Goal: Entertainment & Leisure: Consume media (video, audio)

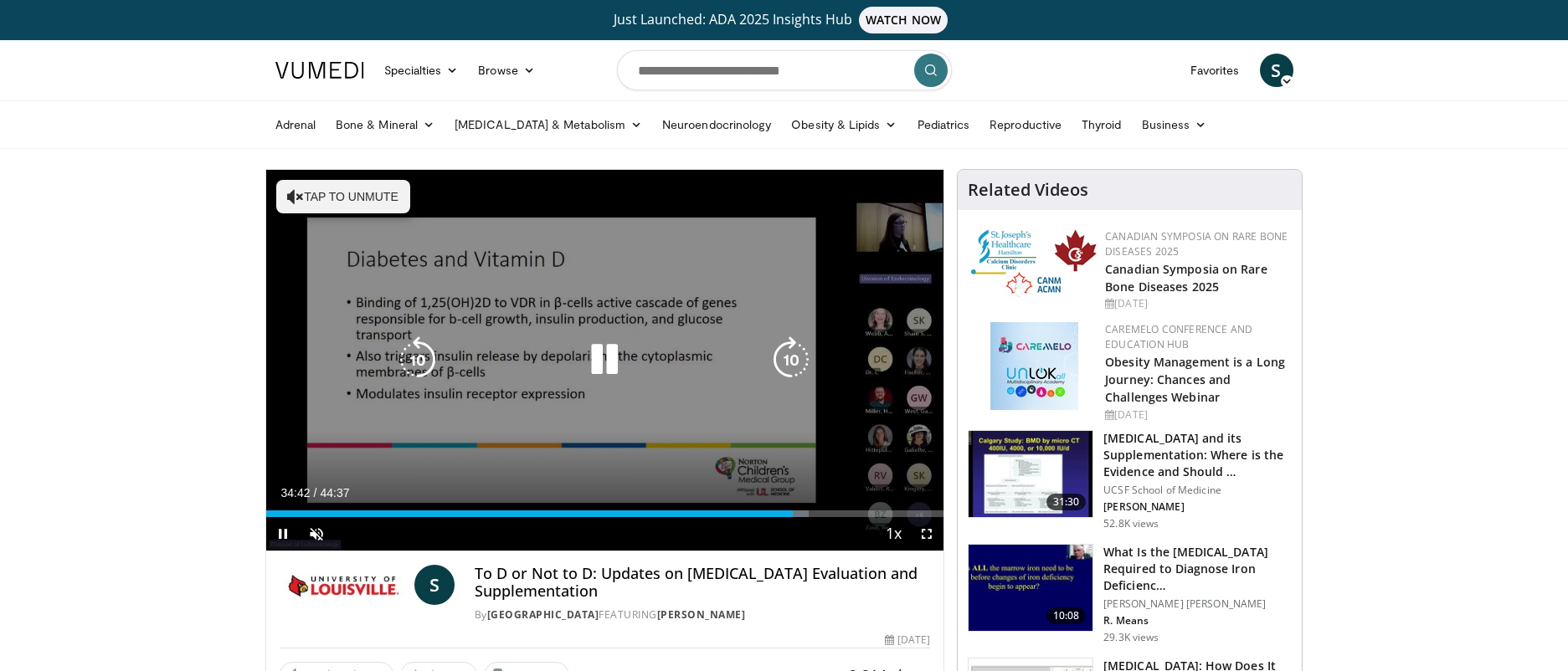
click at [804, 356] on icon "Video Player" at bounding box center [791, 360] width 47 height 47
click at [796, 357] on icon "Video Player" at bounding box center [791, 360] width 47 height 47
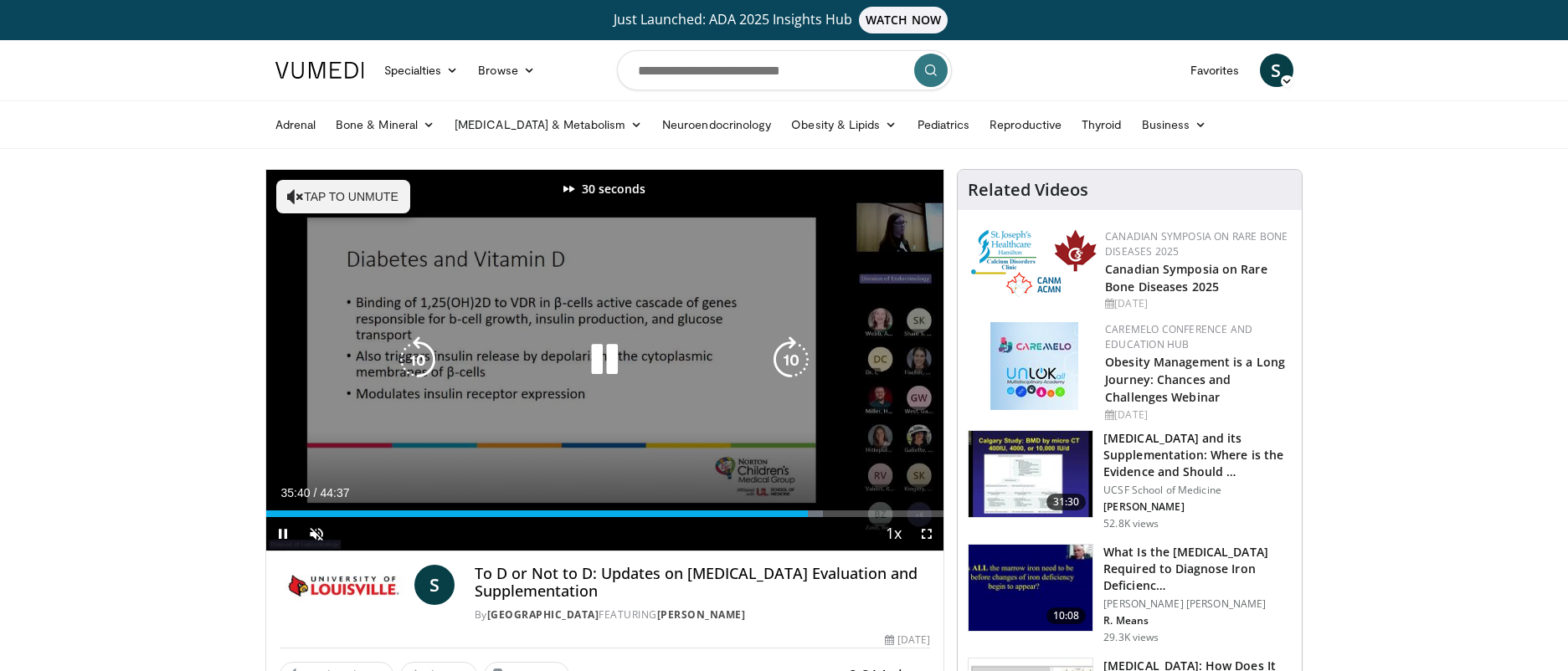
click at [796, 357] on icon "Video Player" at bounding box center [791, 360] width 47 height 47
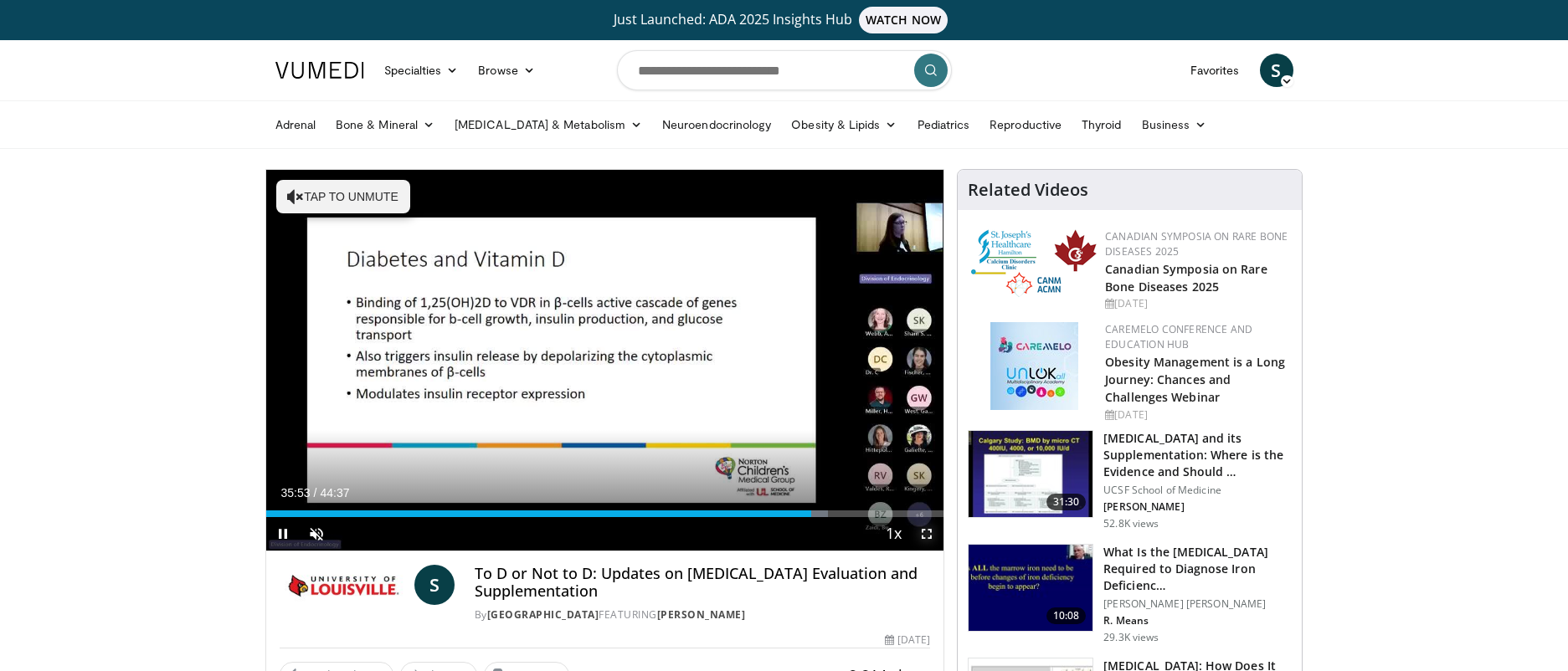
click at [927, 535] on span "Video Player" at bounding box center [927, 533] width 33 height 33
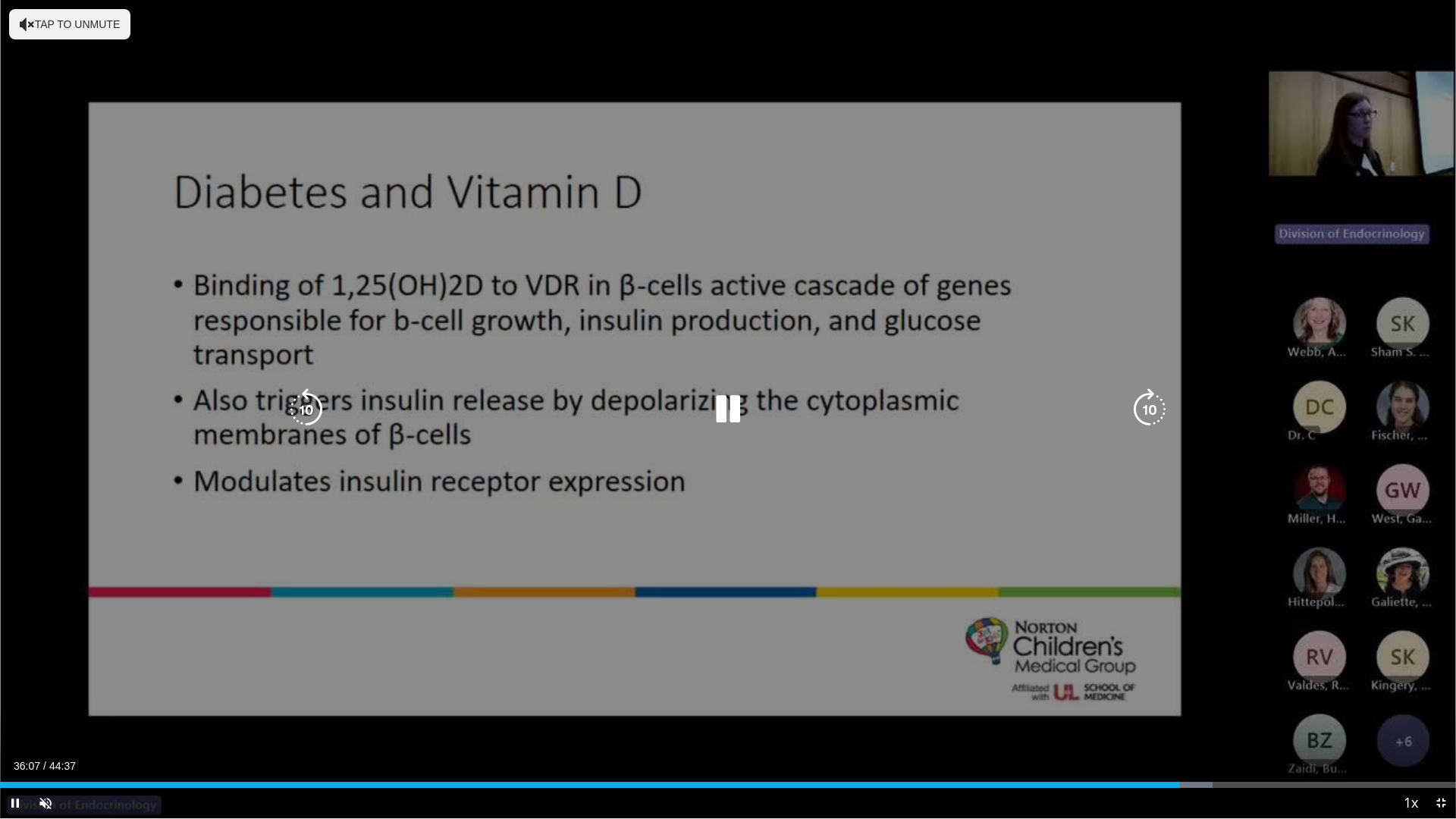
click at [1149, 411] on icon "Video Player" at bounding box center [1150, 410] width 43 height 43
click at [1148, 410] on icon "Video Player" at bounding box center [1150, 410] width 43 height 43
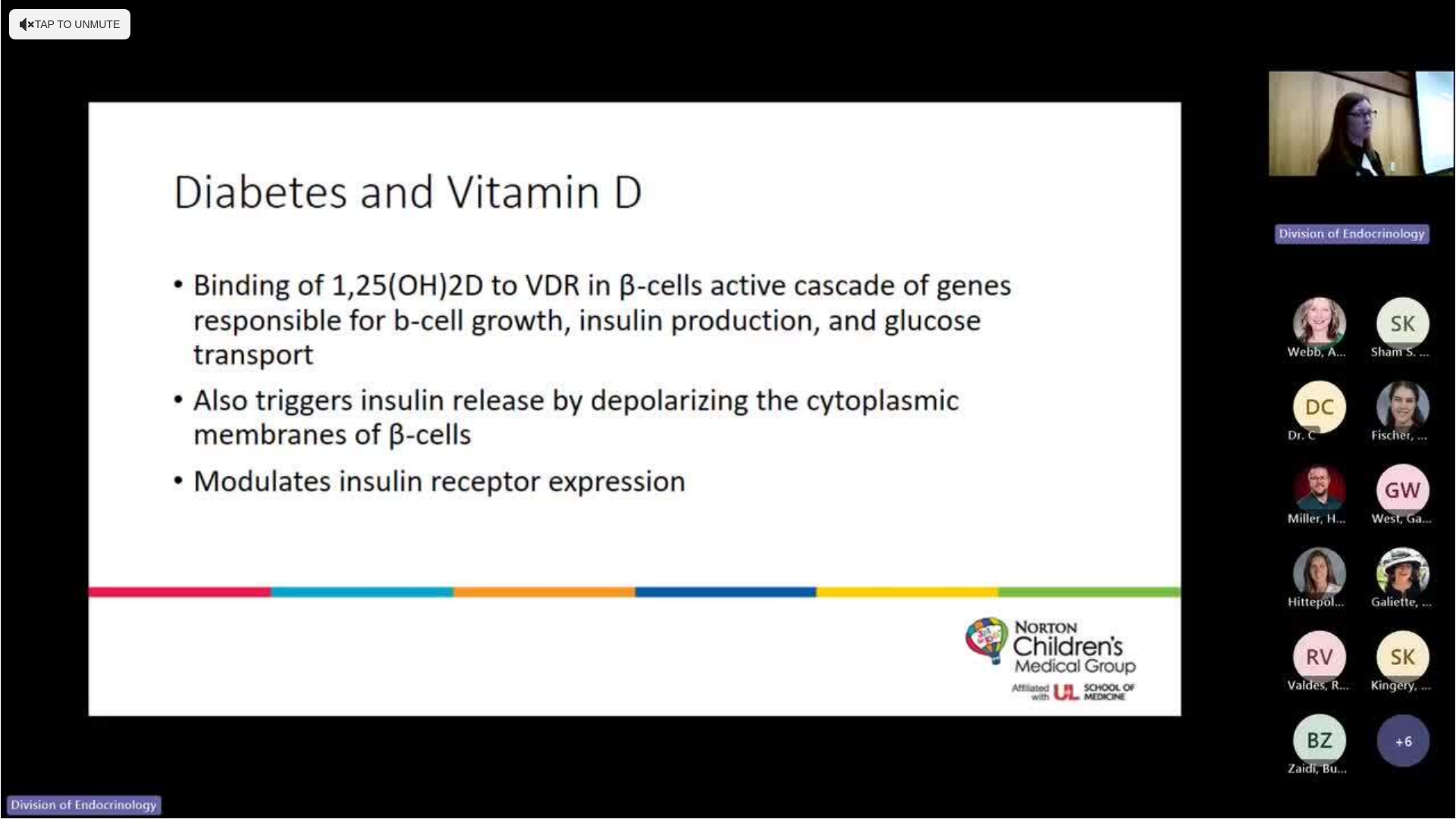
click at [1148, 403] on div "10 seconds Tap to unmute" at bounding box center [728, 409] width 1456 height 818
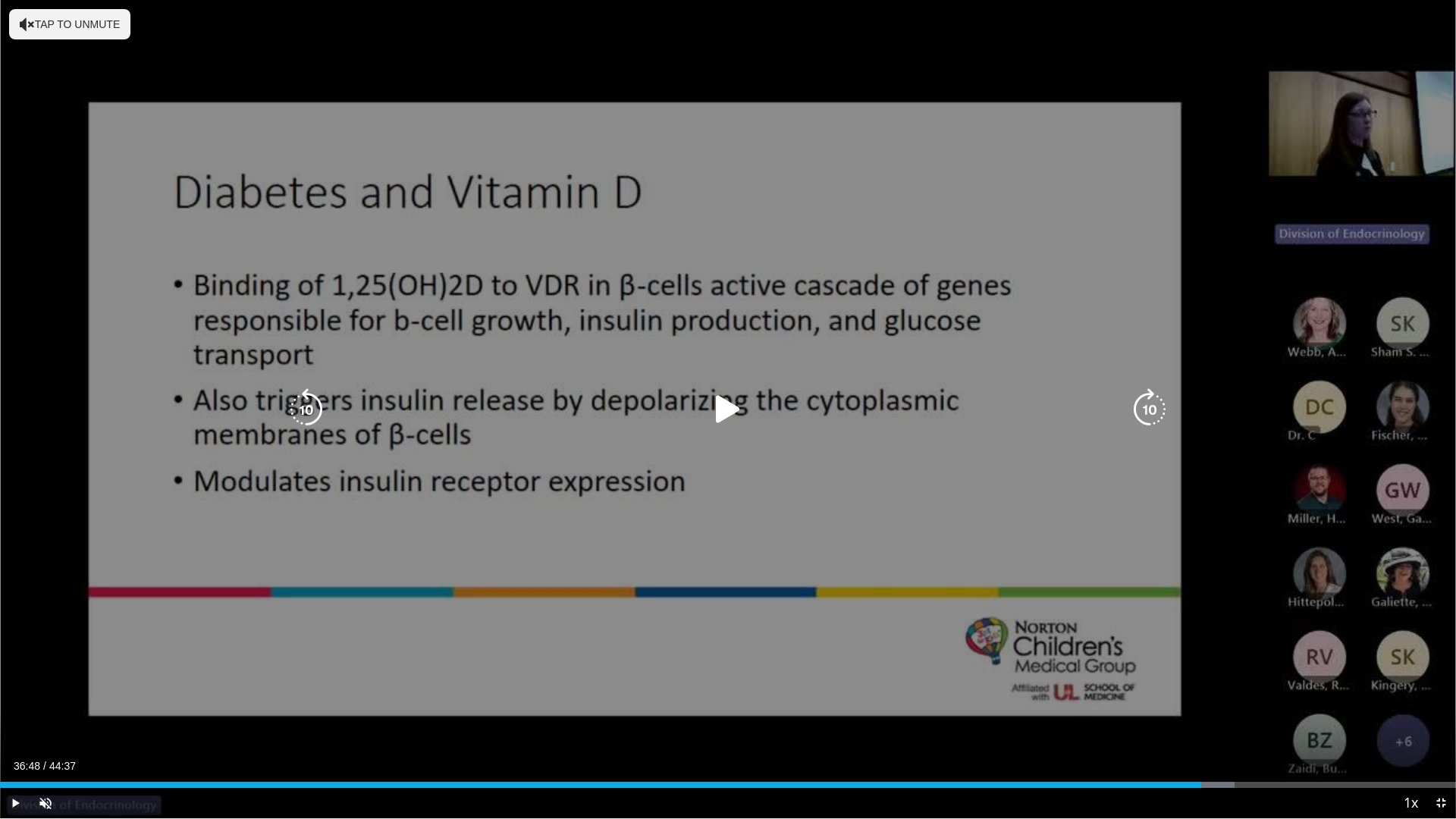
click at [1149, 397] on icon "Video Player" at bounding box center [1150, 410] width 43 height 43
click at [1149, 398] on icon "Video Player" at bounding box center [1150, 410] width 43 height 43
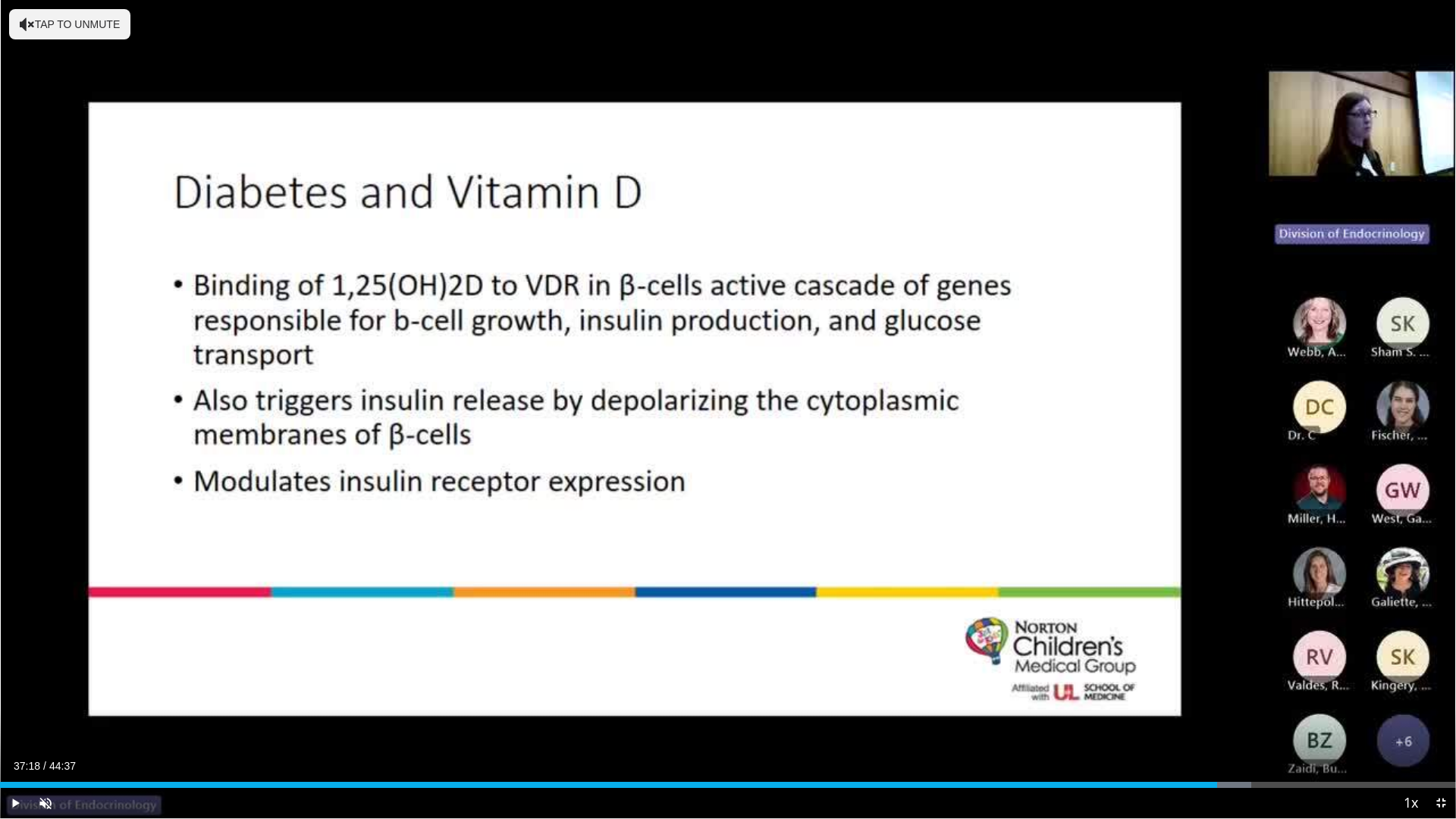
click at [1149, 398] on div "30 seconds Tap to unmute" at bounding box center [728, 409] width 1456 height 818
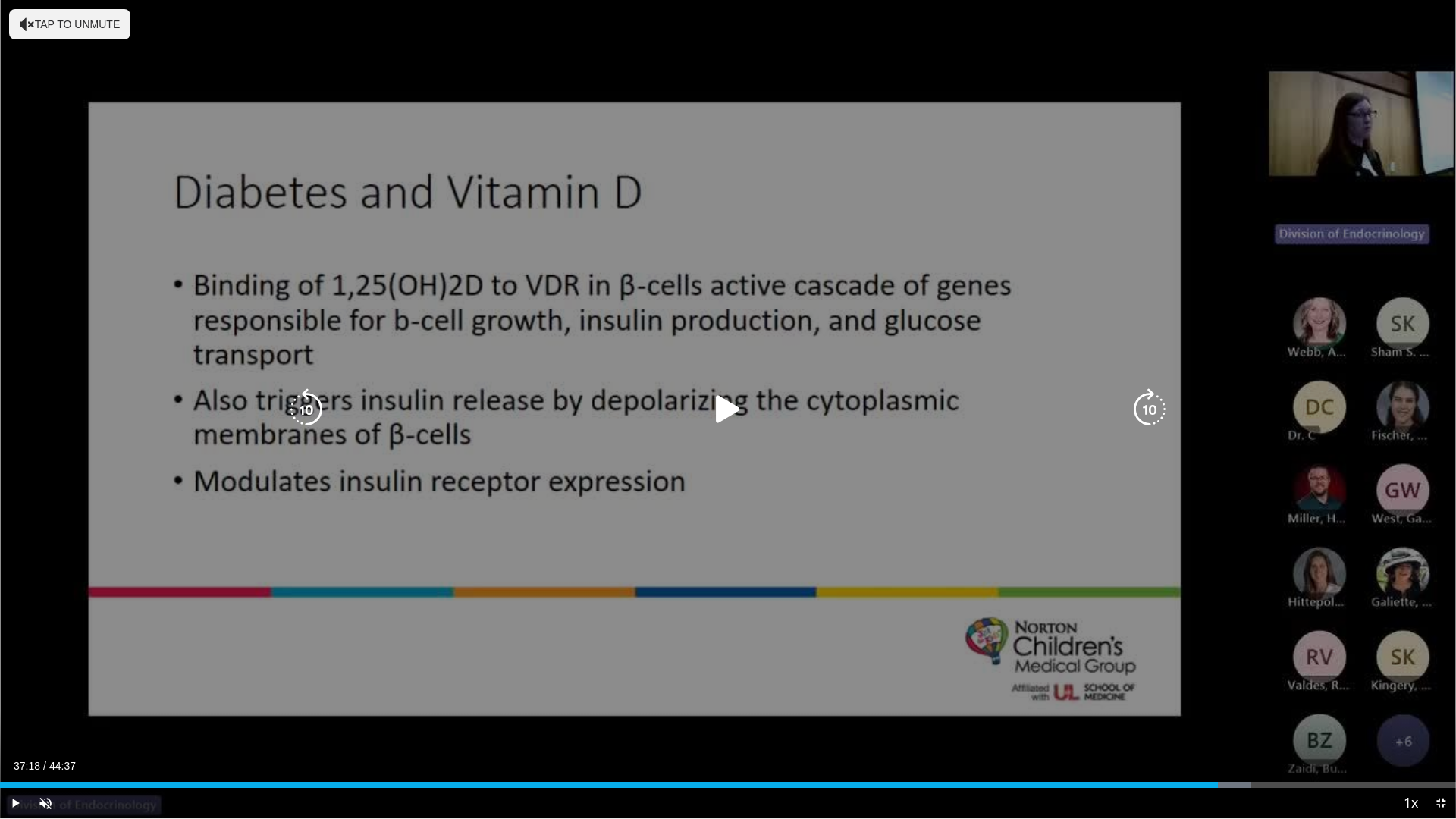
click at [1159, 401] on icon "Video Player" at bounding box center [1150, 410] width 43 height 43
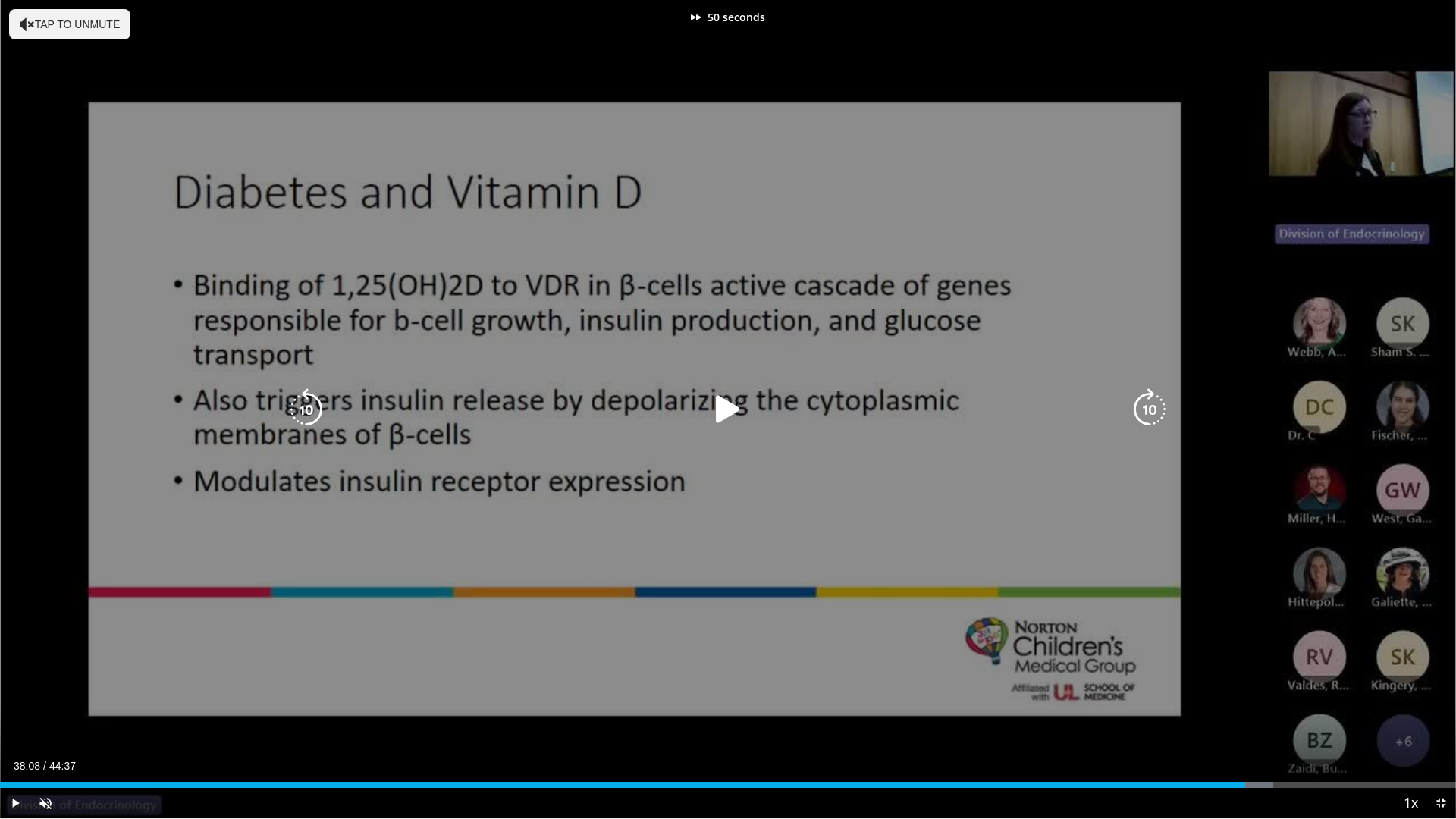
click at [1159, 401] on icon "Video Player" at bounding box center [1150, 410] width 43 height 43
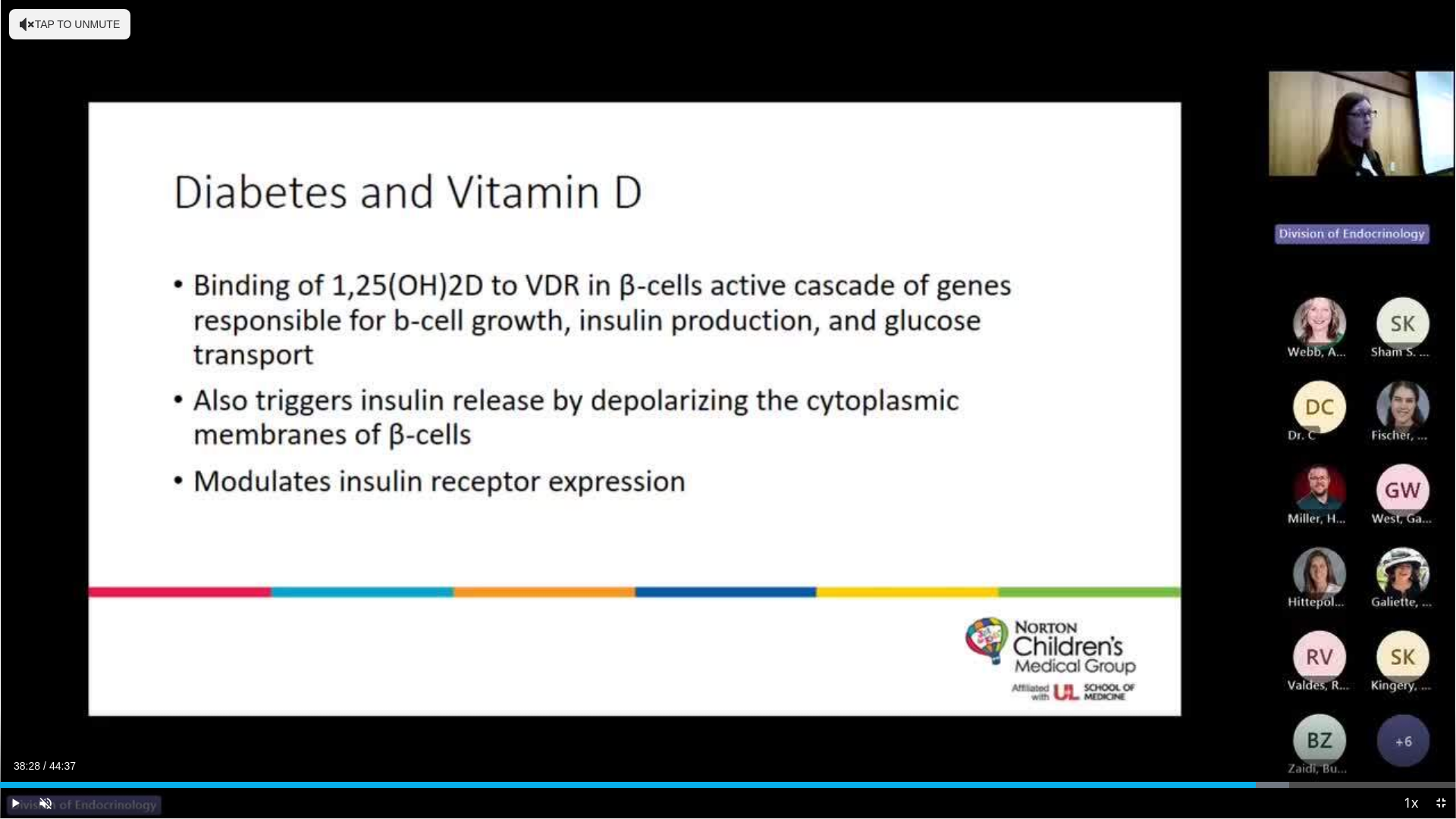
click at [1159, 401] on div "70 seconds Tap to unmute" at bounding box center [728, 409] width 1456 height 818
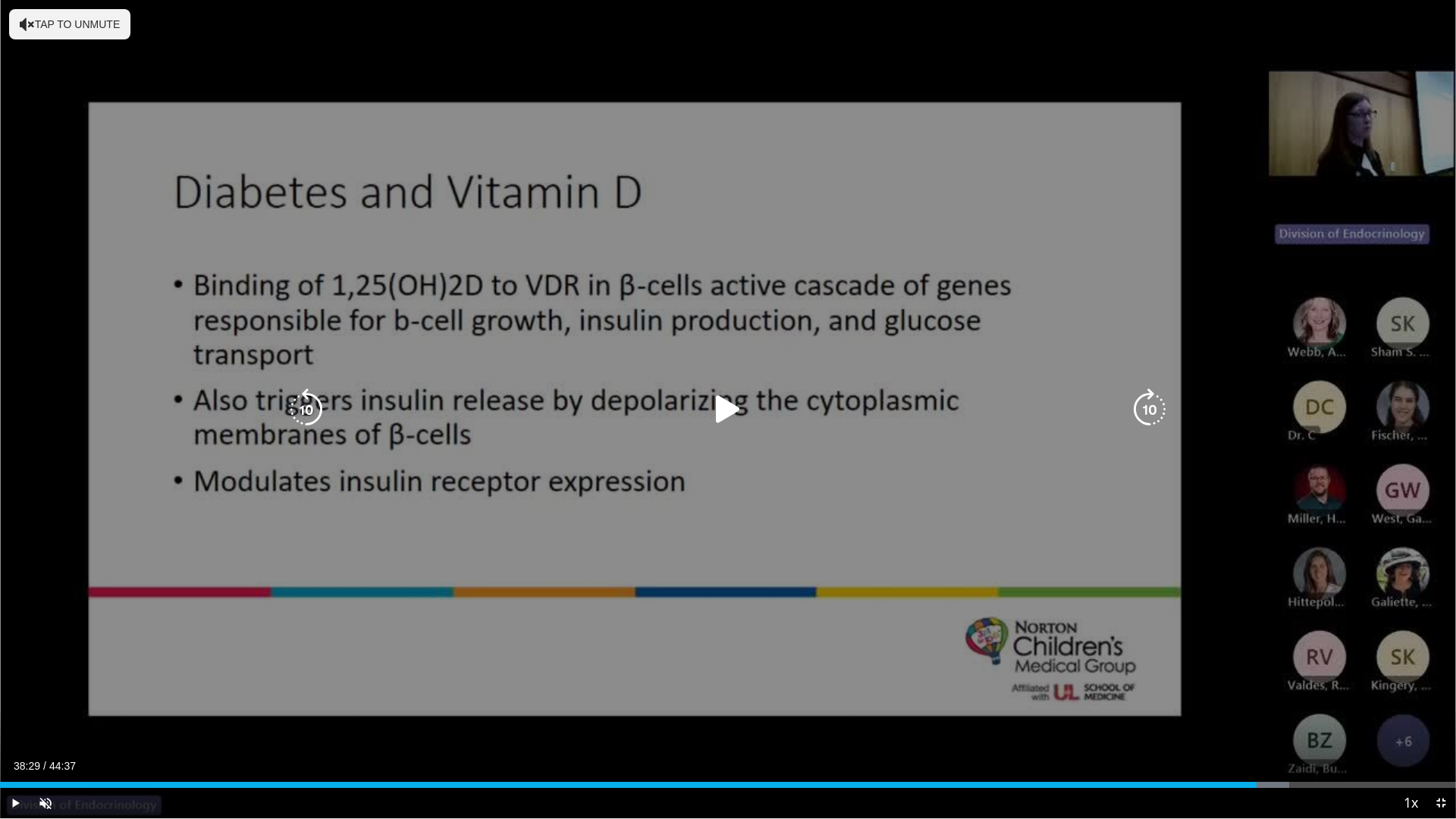
click at [1138, 402] on icon "Video Player" at bounding box center [1150, 410] width 43 height 43
click at [1152, 398] on icon "Video Player" at bounding box center [1150, 410] width 43 height 43
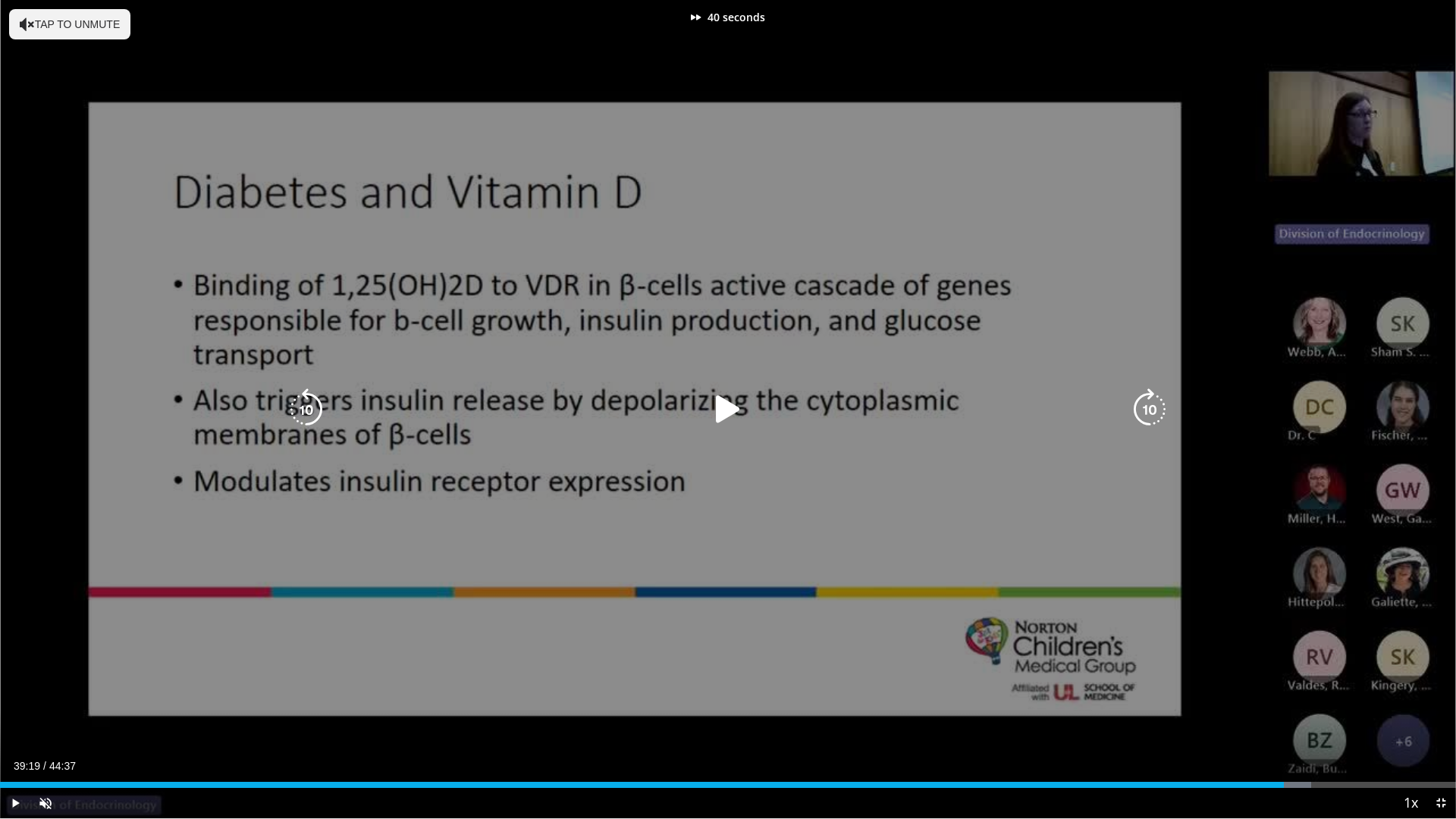
click at [1152, 398] on icon "Video Player" at bounding box center [1150, 410] width 43 height 43
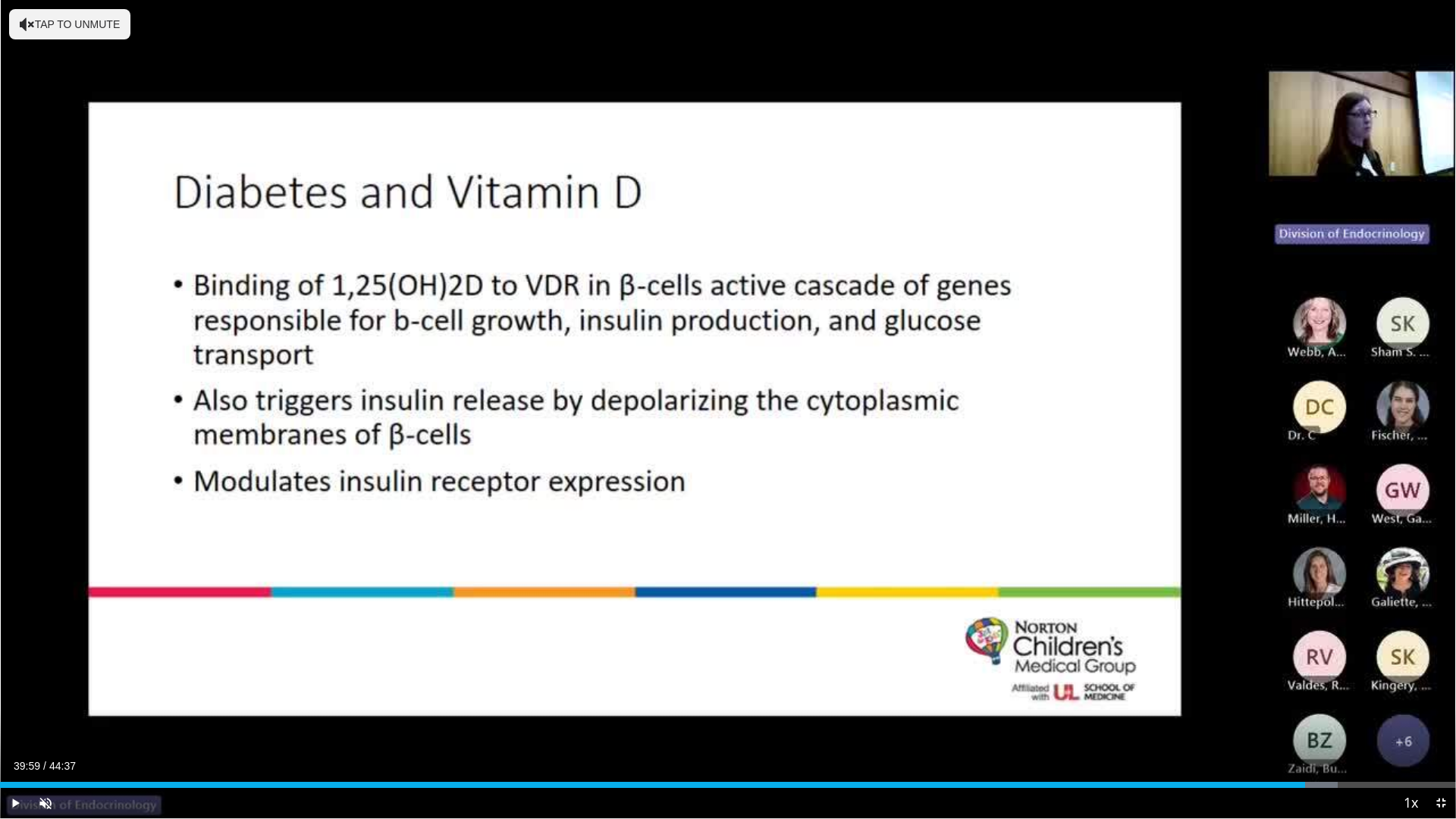
click at [1152, 398] on div "80 seconds Tap to unmute" at bounding box center [728, 409] width 1456 height 818
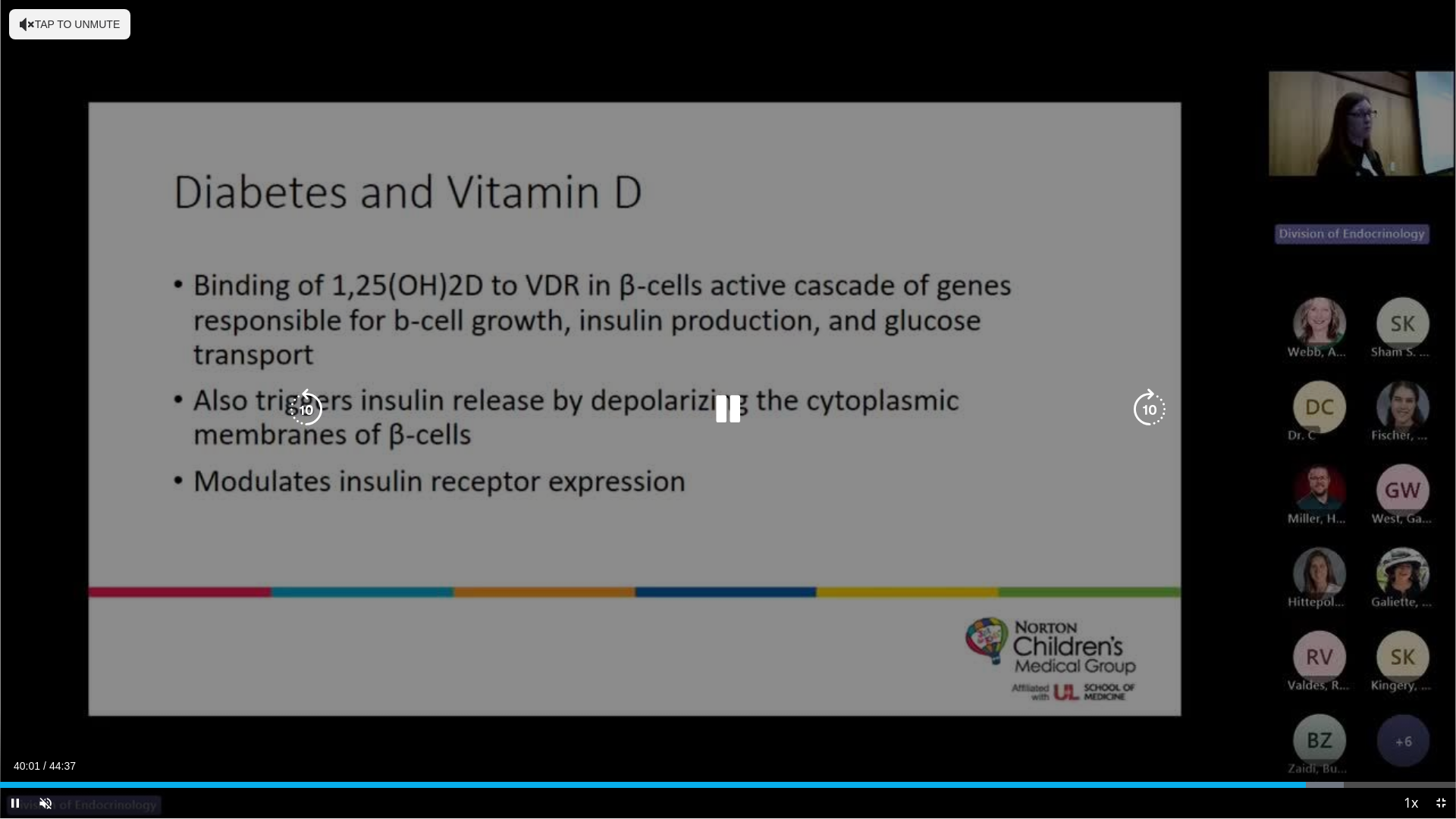
click at [1154, 386] on div "80 seconds Tap to unmute" at bounding box center [728, 409] width 1456 height 818
click at [1148, 401] on icon "Video Player" at bounding box center [1150, 410] width 43 height 43
click at [1148, 402] on icon "Video Player" at bounding box center [1150, 410] width 43 height 43
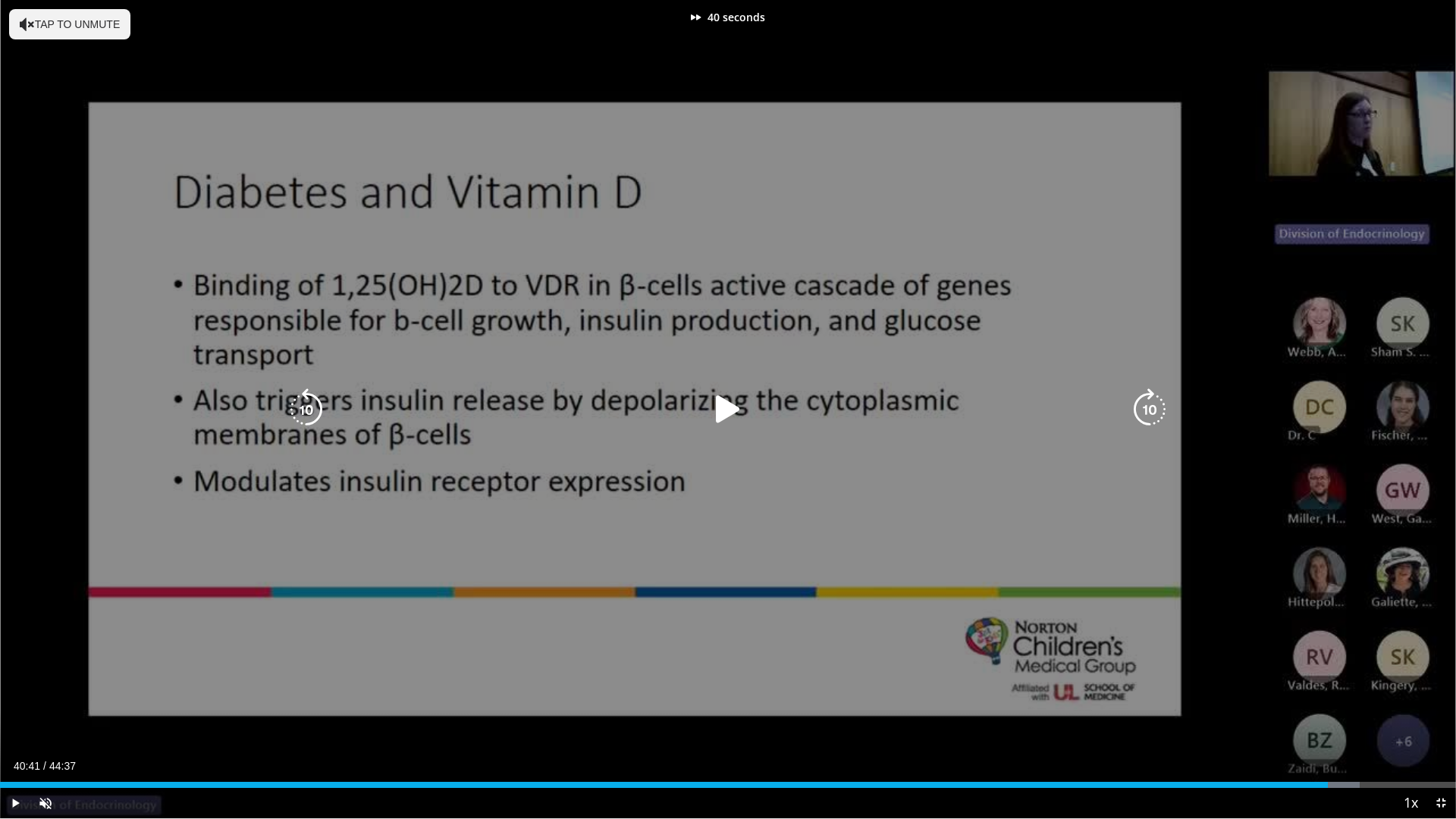
click at [1148, 402] on icon "Video Player" at bounding box center [1150, 410] width 43 height 43
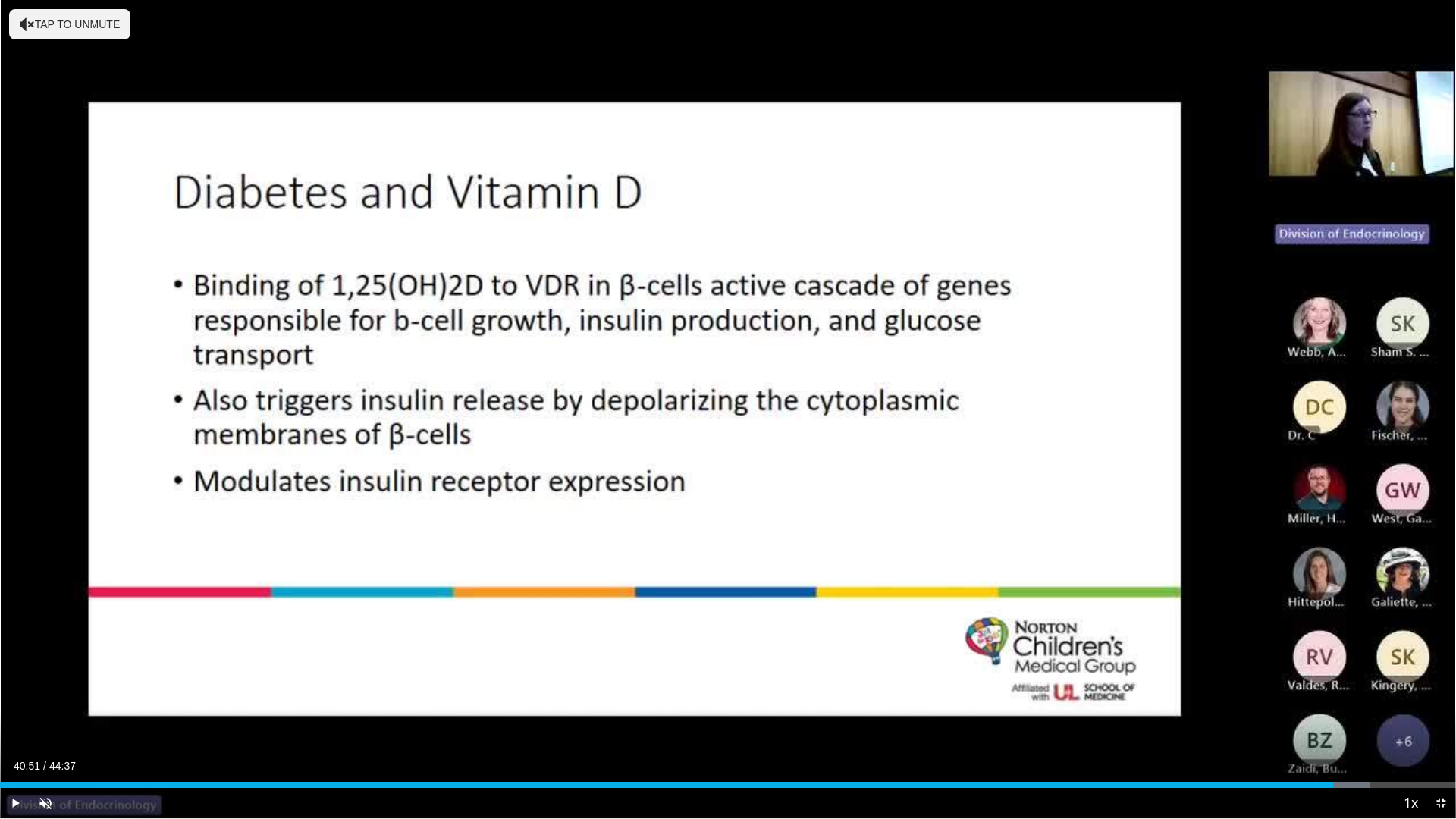
click at [1148, 402] on div "50 seconds Tap to unmute" at bounding box center [728, 409] width 1456 height 818
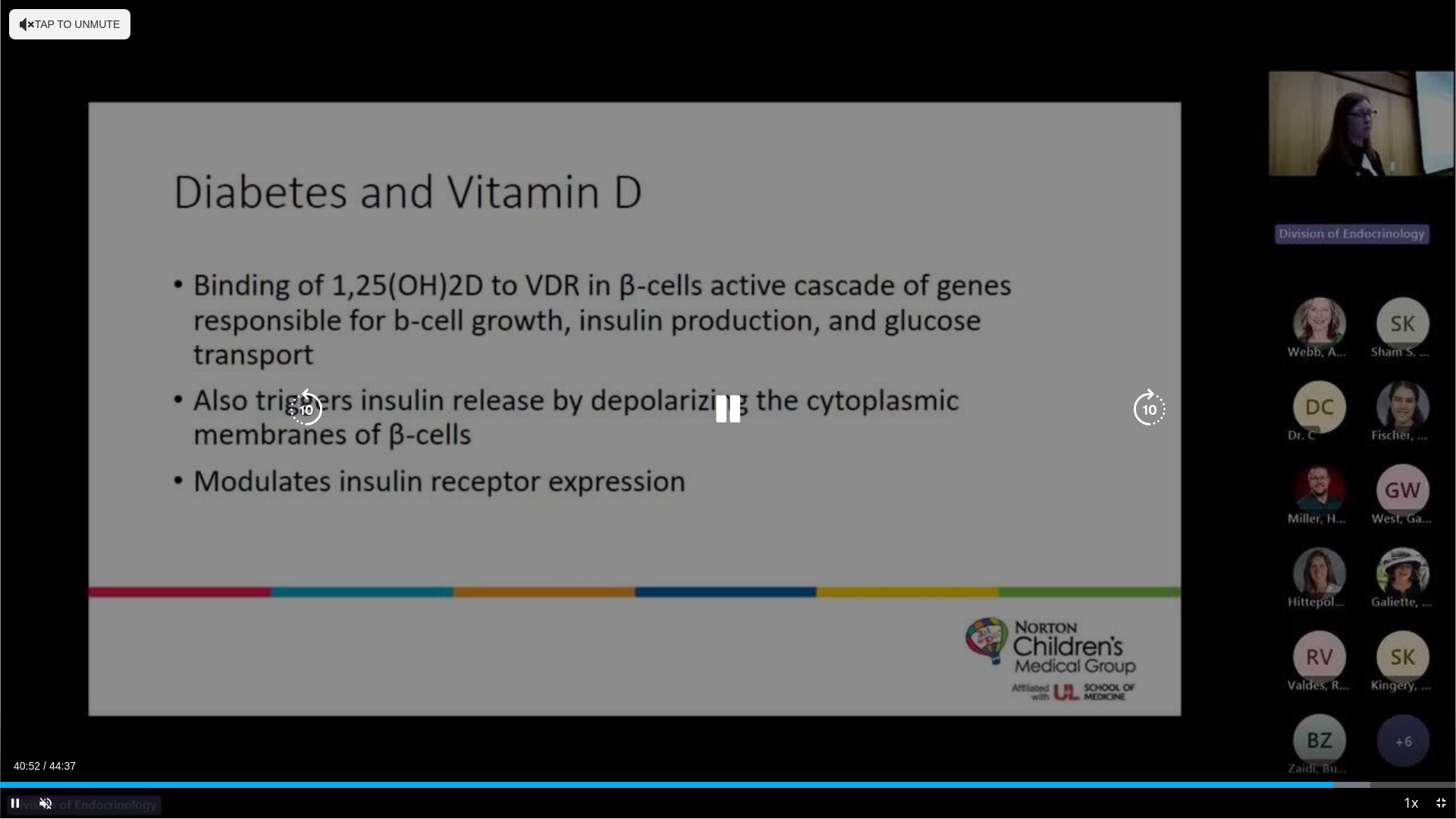
click at [1155, 411] on icon "Video Player" at bounding box center [1150, 410] width 43 height 43
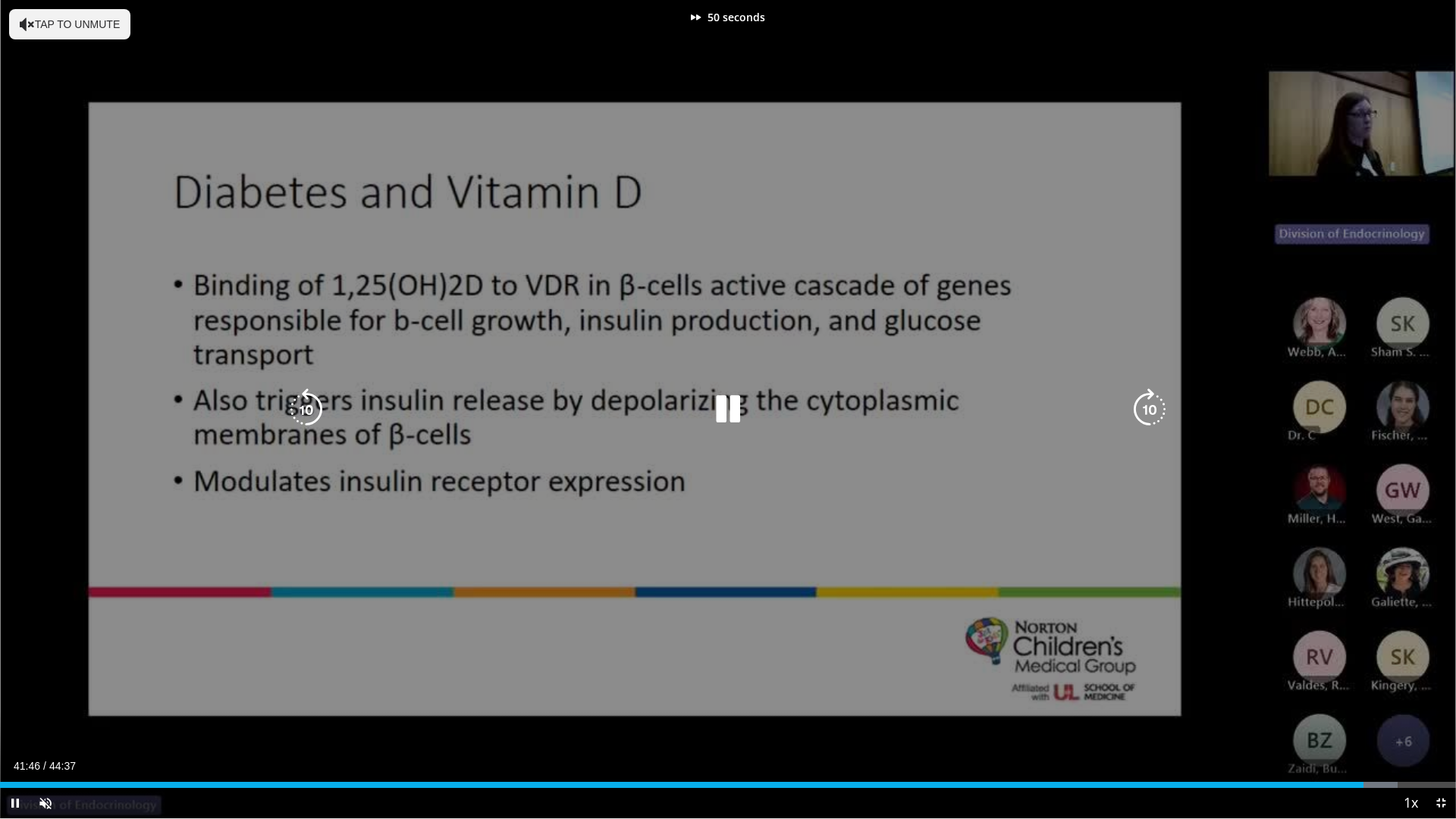
click at [1155, 411] on icon "Video Player" at bounding box center [1150, 410] width 43 height 43
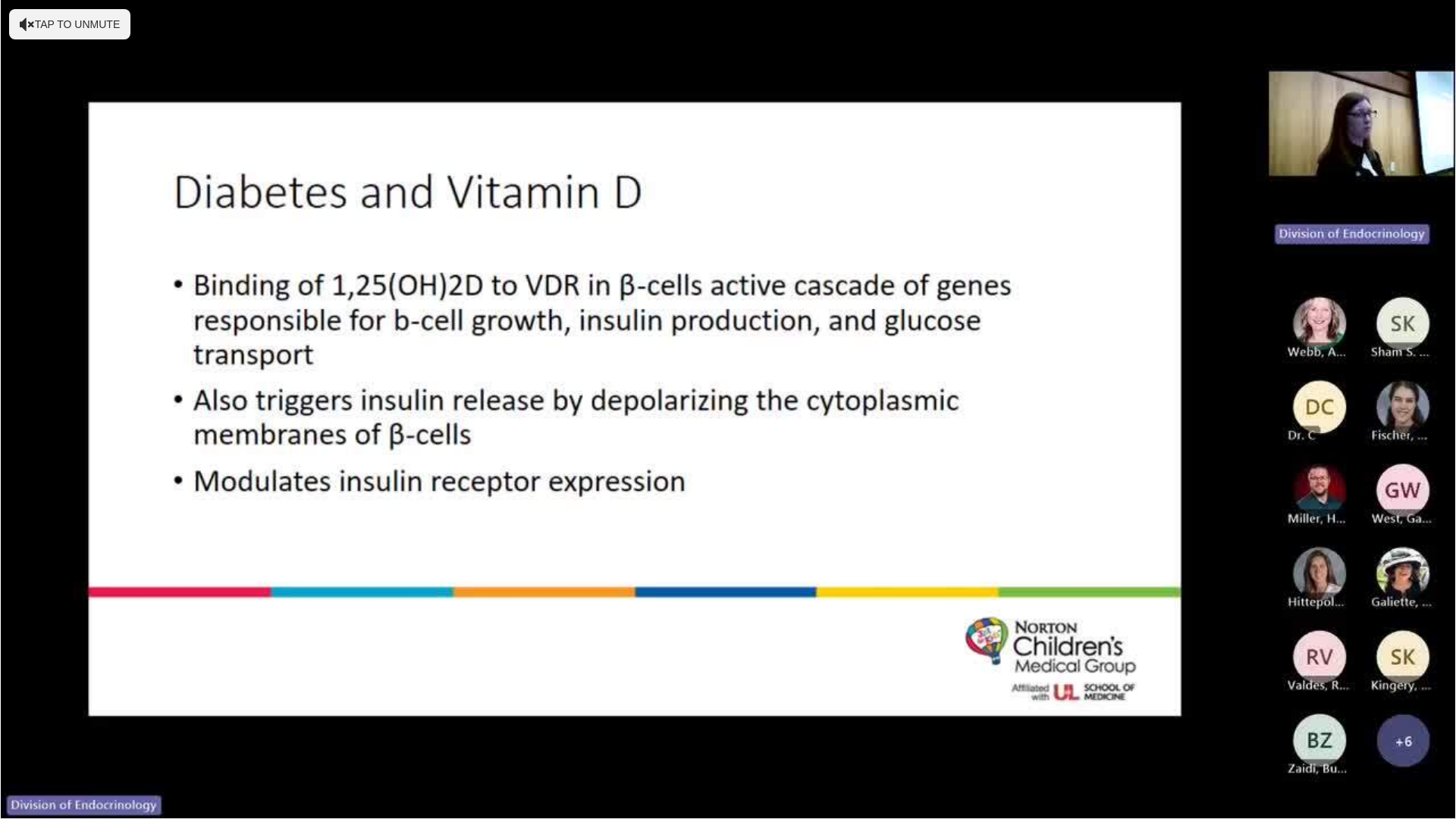
click at [1155, 411] on div "60 seconds Tap to unmute" at bounding box center [728, 409] width 1456 height 818
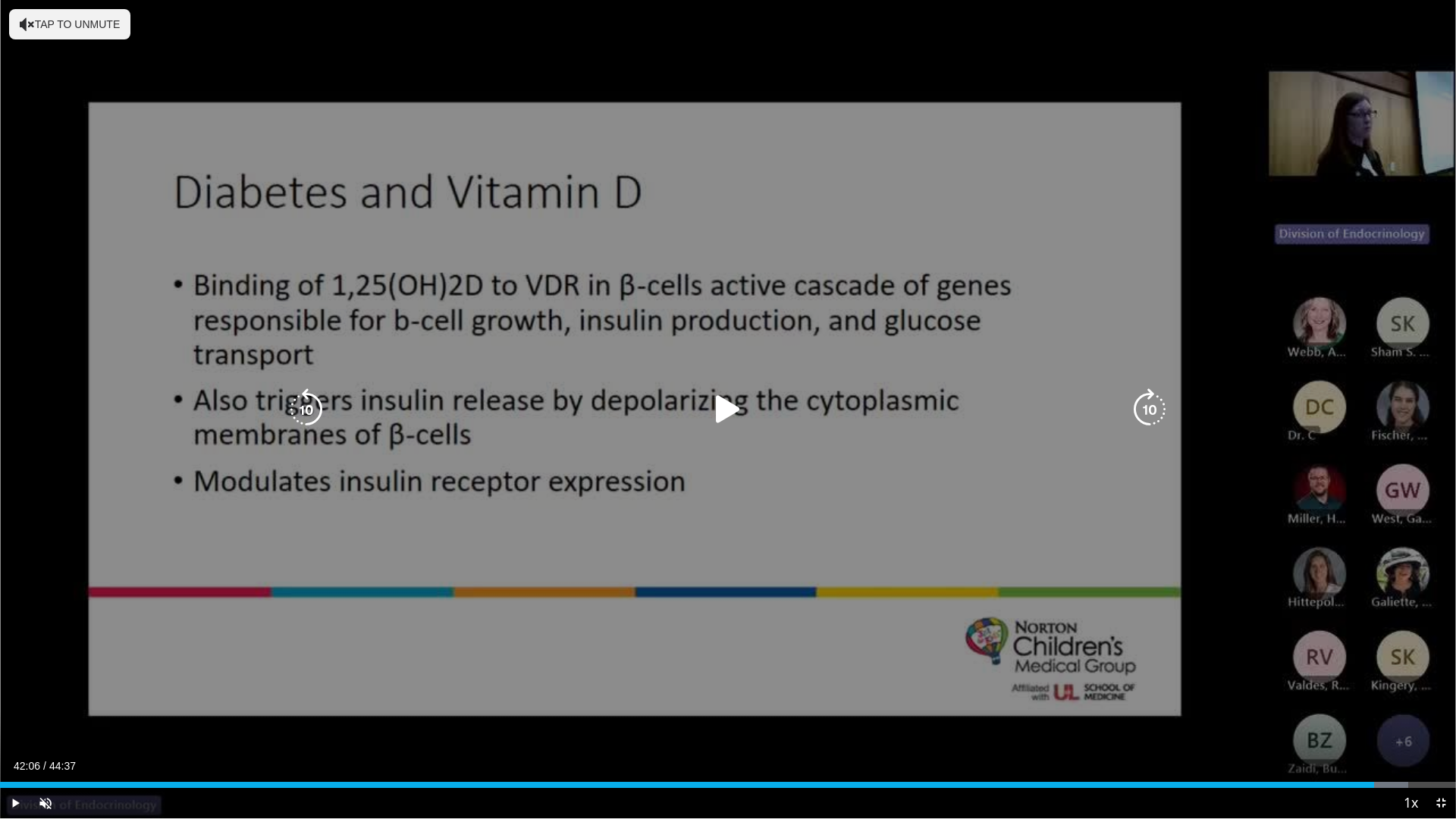
click at [1152, 406] on icon "Video Player" at bounding box center [1150, 410] width 43 height 43
click at [1152, 406] on div "10 seconds Tap to unmute" at bounding box center [728, 409] width 1456 height 818
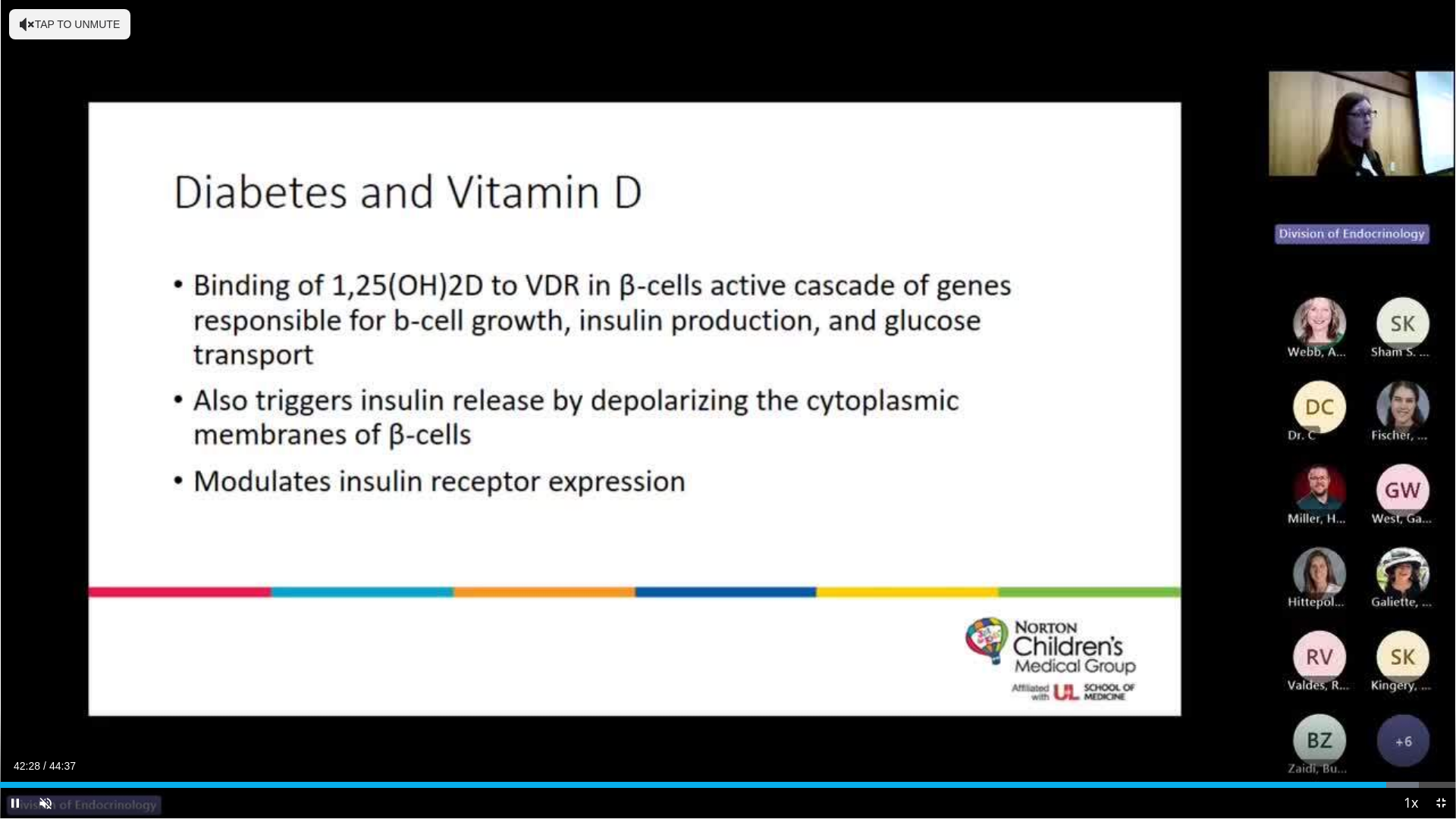
click at [1152, 406] on div "10 seconds Tap to unmute" at bounding box center [728, 409] width 1456 height 818
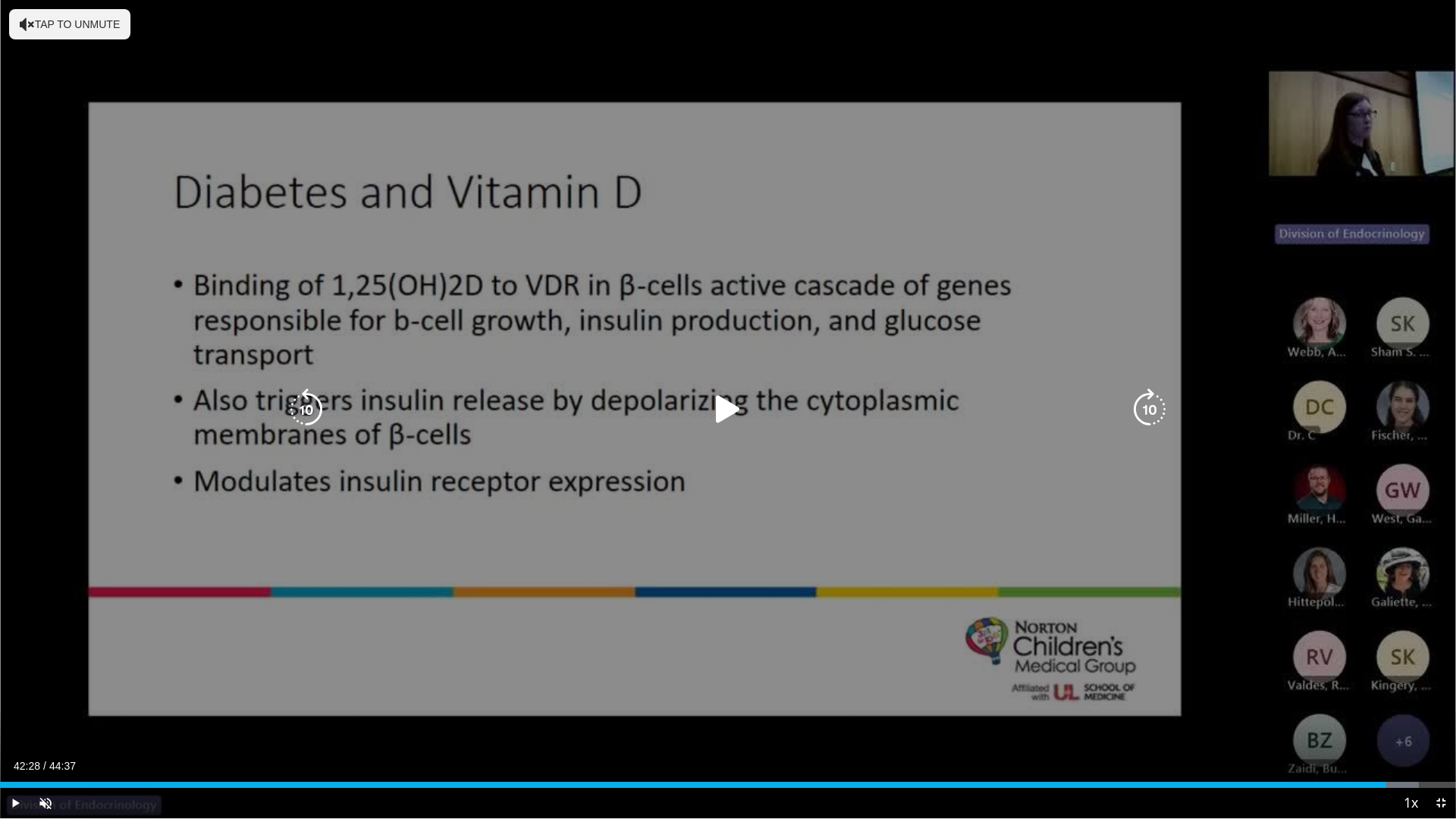
click at [1149, 399] on icon "Video Player" at bounding box center [1150, 410] width 43 height 43
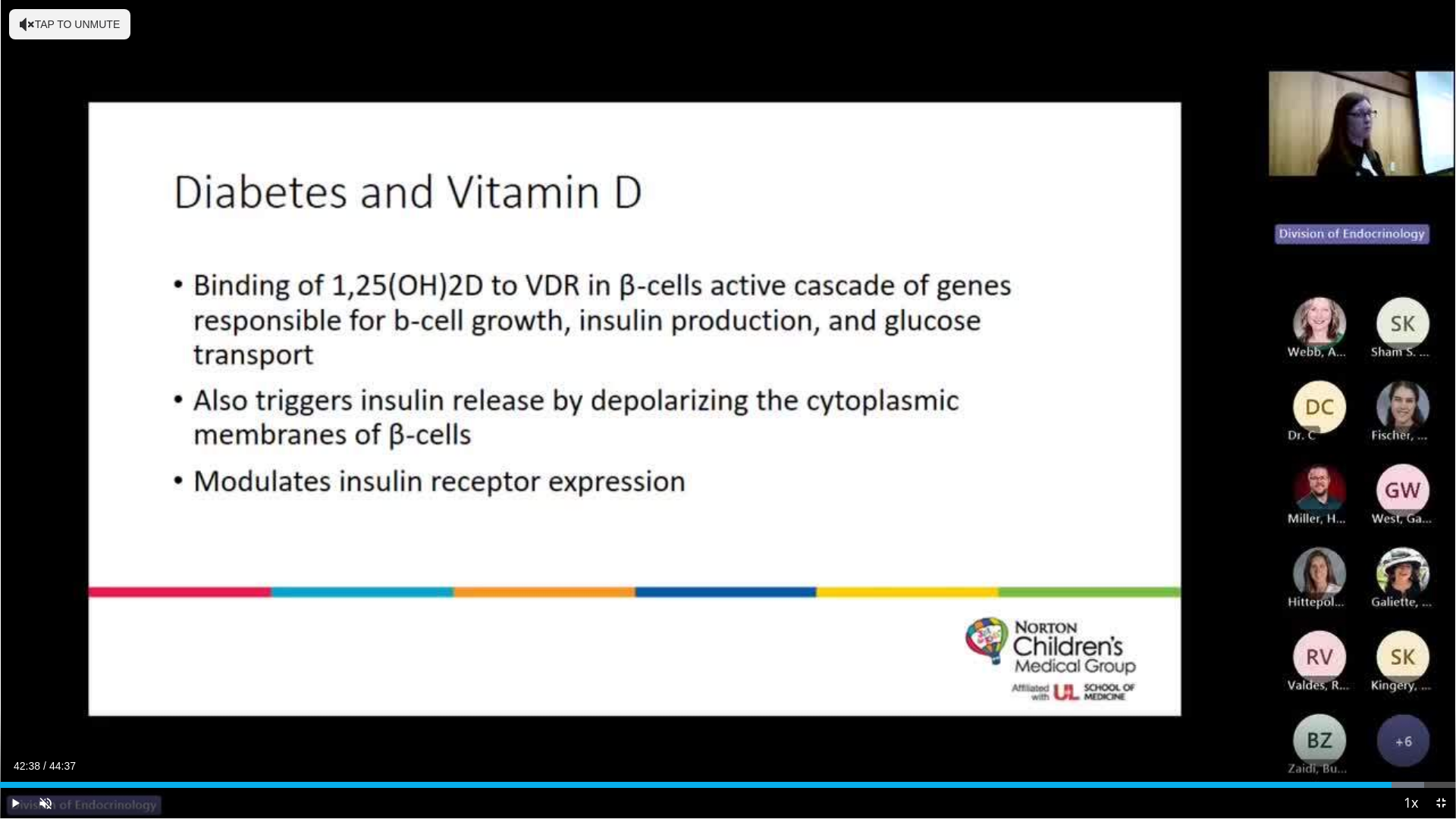
click at [1149, 399] on div "10 seconds Tap to unmute" at bounding box center [728, 409] width 1456 height 818
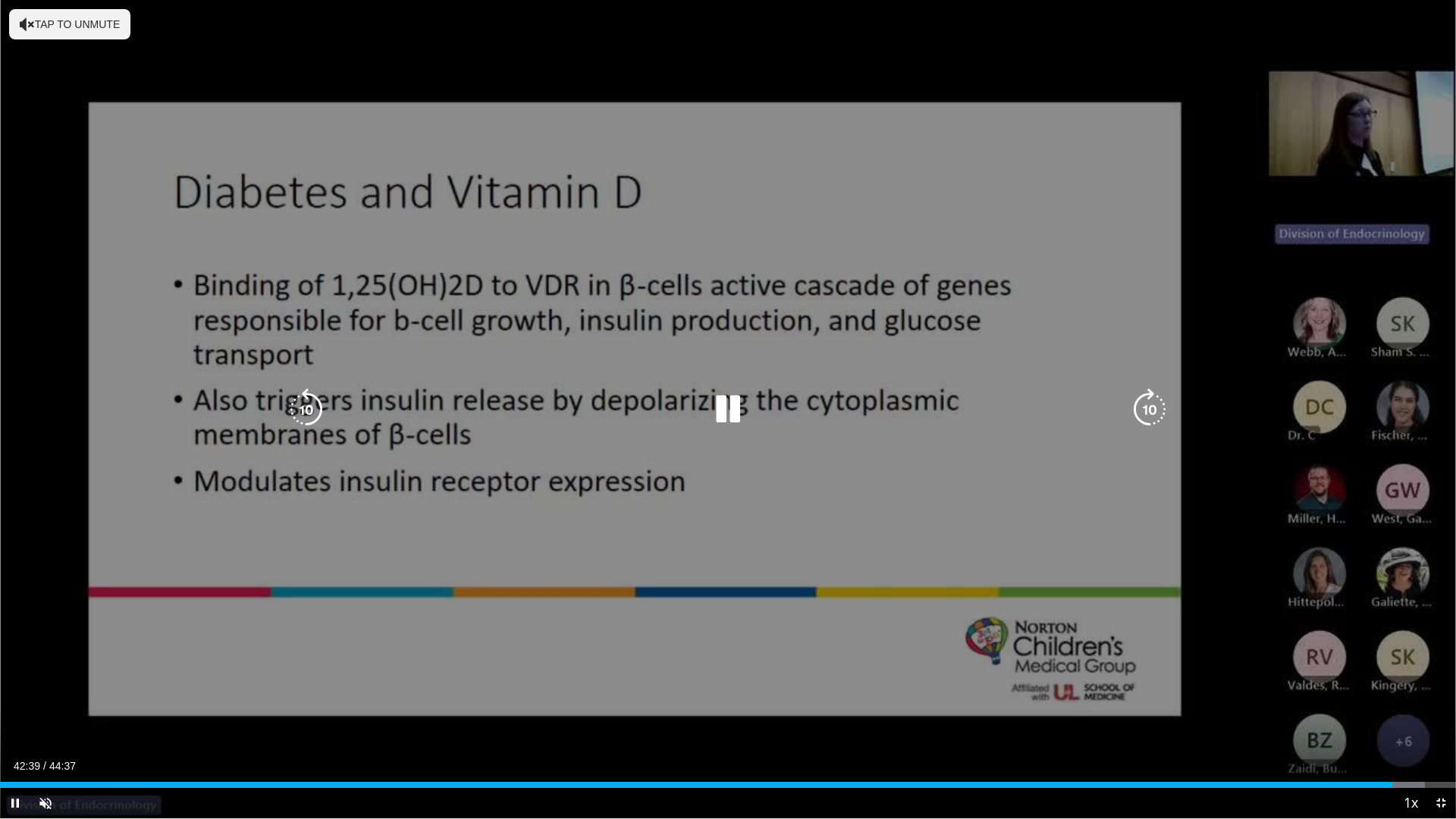
drag, startPoint x: 972, startPoint y: 257, endPoint x: 1066, endPoint y: 187, distance: 117.2
click at [973, 239] on div "10 seconds Tap to unmute" at bounding box center [728, 409] width 1456 height 818
click at [1118, 38] on div "10 seconds Tap to unmute" at bounding box center [728, 409] width 1456 height 818
